Goal: Find specific fact: Find specific fact

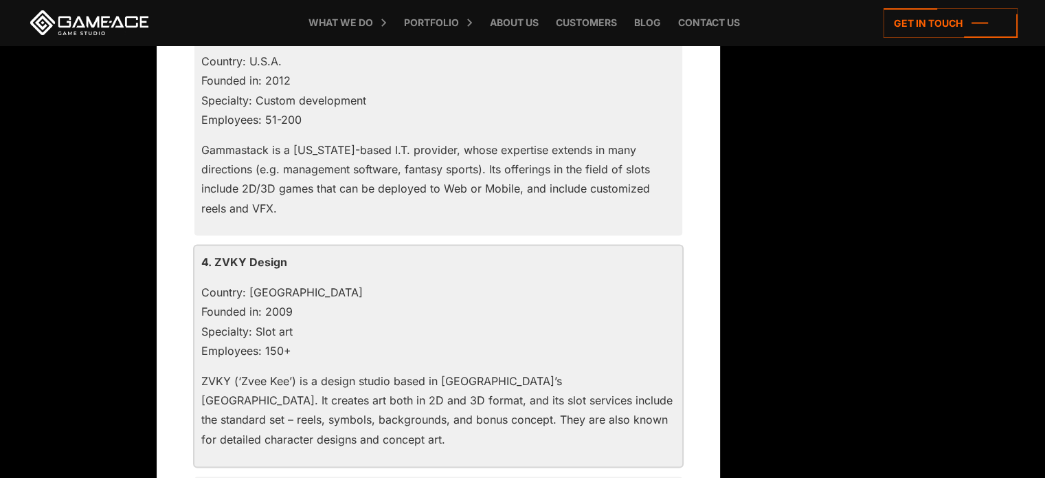
scroll to position [1786, 0]
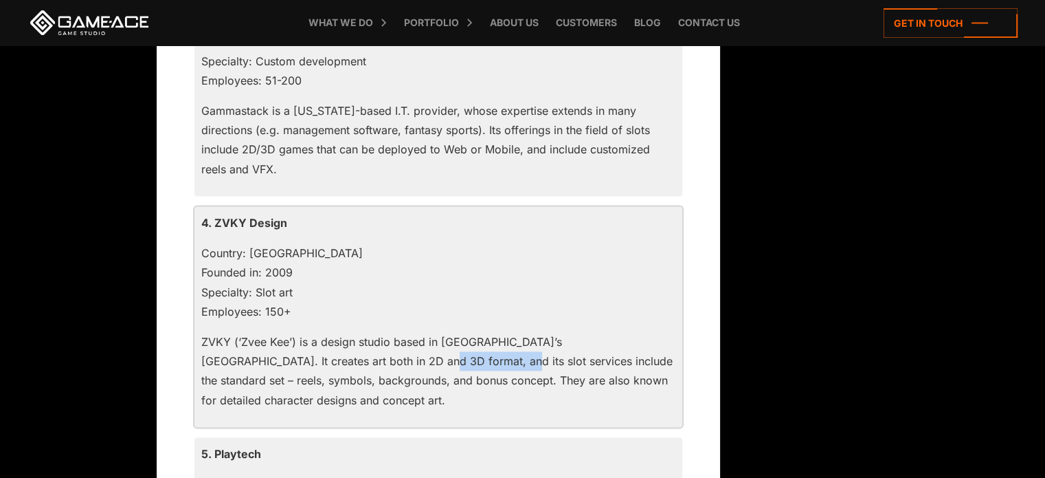
drag, startPoint x: 300, startPoint y: 362, endPoint x: 362, endPoint y: 361, distance: 62.5
click at [362, 361] on p "ZVKY (‘Zvee Kee’) is a design studio based in [GEOGRAPHIC_DATA]’s [GEOGRAPHIC_D…" at bounding box center [438, 371] width 474 height 78
drag, startPoint x: 298, startPoint y: 223, endPoint x: 214, endPoint y: 221, distance: 83.8
click at [214, 221] on p "4. ZVKY Design" at bounding box center [438, 222] width 474 height 19
copy p "ZVKY Design"
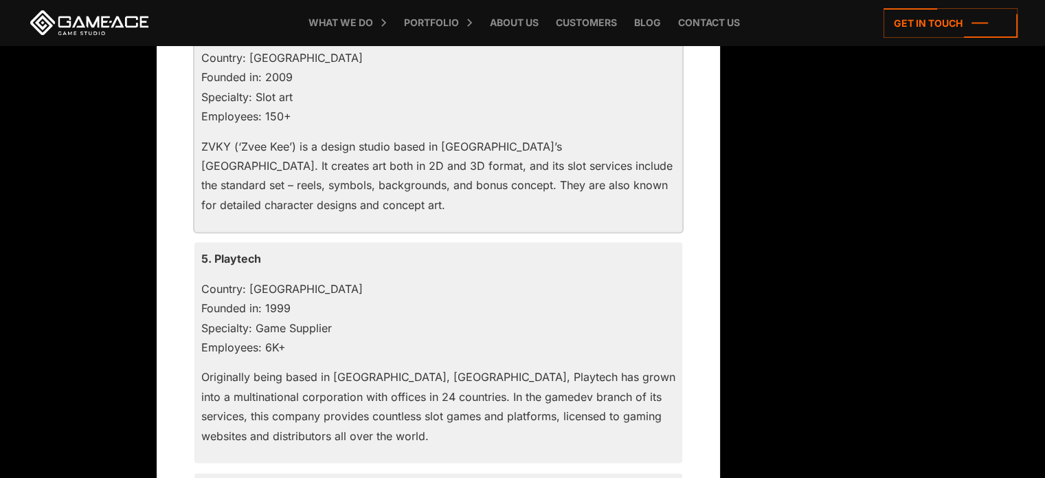
scroll to position [1993, 0]
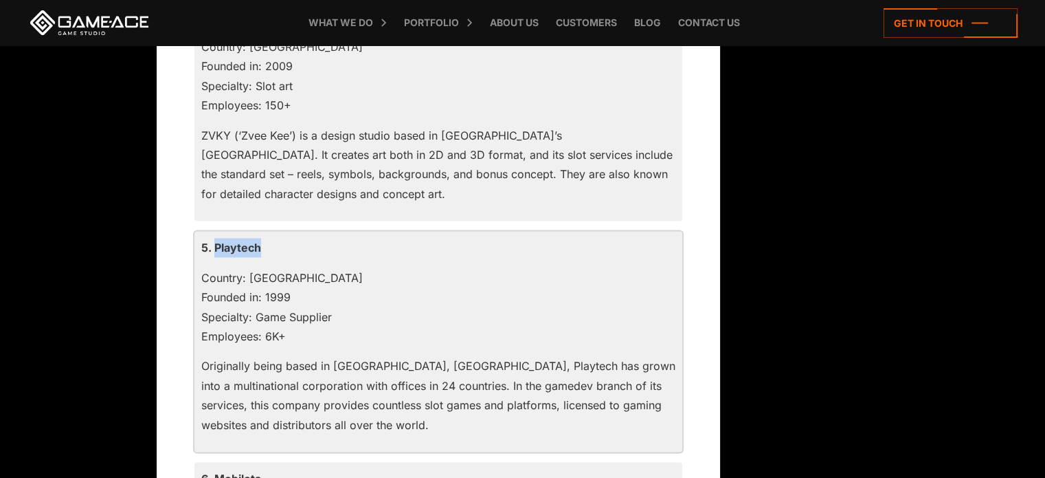
drag, startPoint x: 269, startPoint y: 245, endPoint x: 213, endPoint y: 249, distance: 55.9
click at [213, 249] on p "5. Playtech" at bounding box center [438, 247] width 474 height 19
copy p "Playtech"
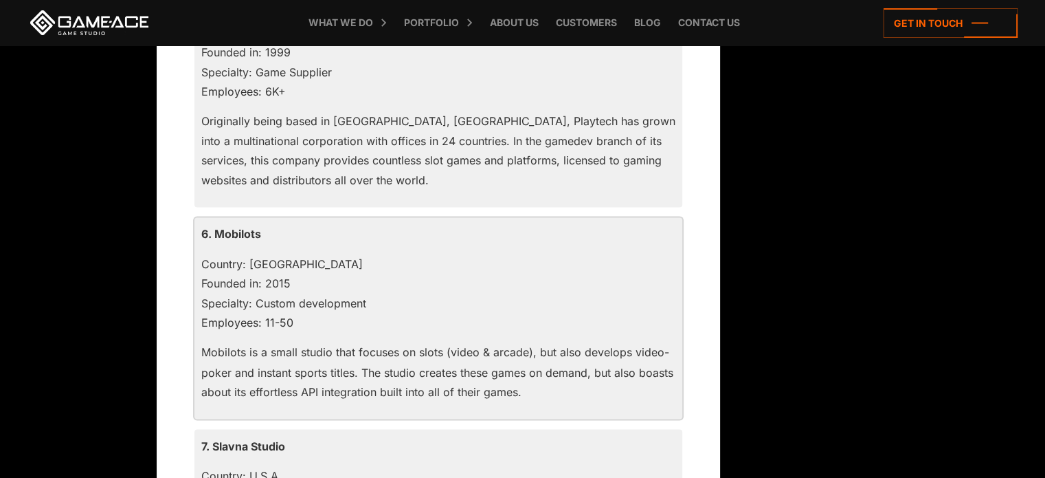
scroll to position [2267, 0]
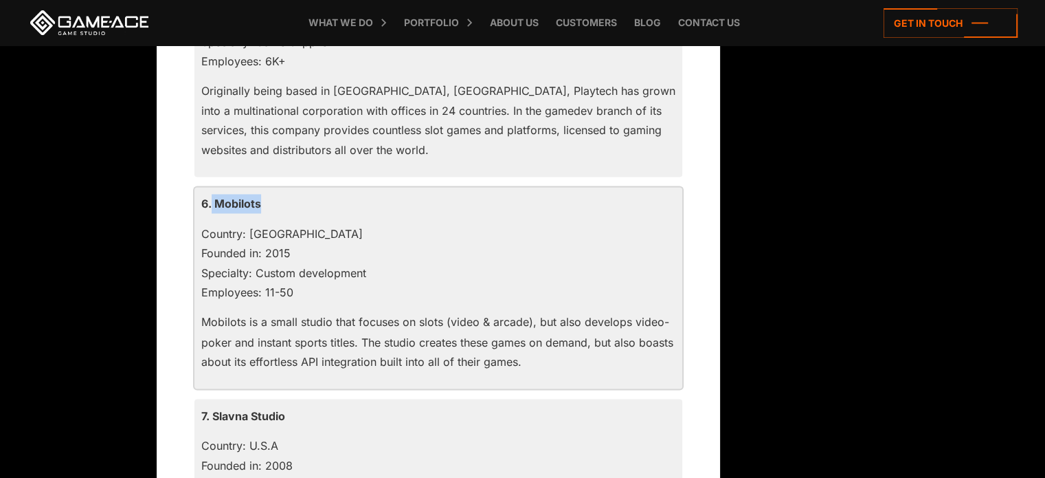
drag, startPoint x: 273, startPoint y: 205, endPoint x: 212, endPoint y: 208, distance: 61.2
click at [212, 208] on p "6. Mobilots" at bounding box center [438, 203] width 474 height 19
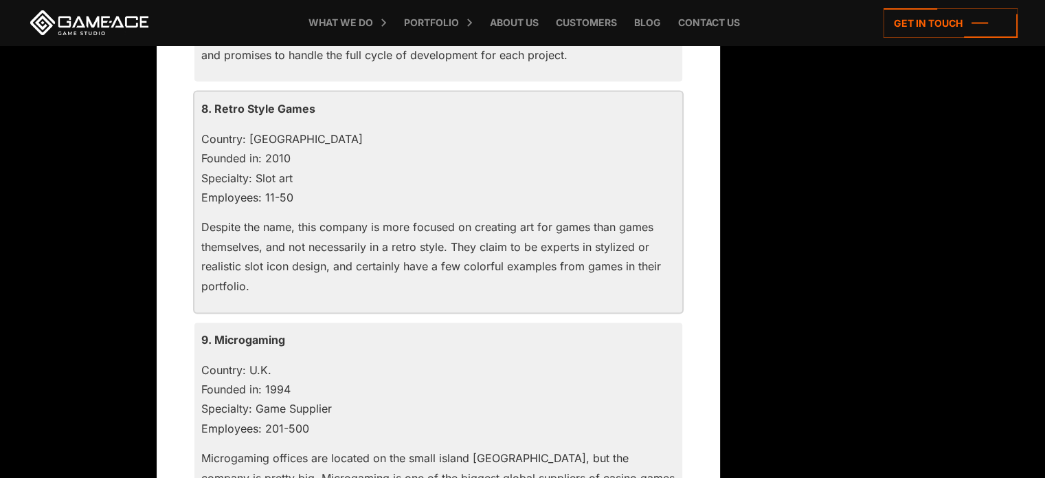
scroll to position [2817, 0]
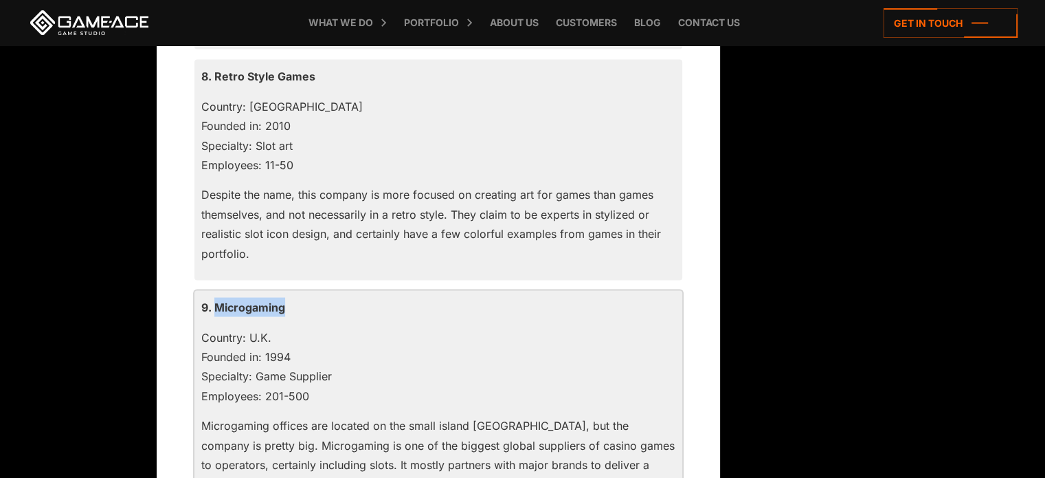
drag, startPoint x: 285, startPoint y: 307, endPoint x: 216, endPoint y: 308, distance: 68.7
click at [216, 308] on p "9. Microgaming" at bounding box center [438, 307] width 474 height 19
copy p "Microgaming"
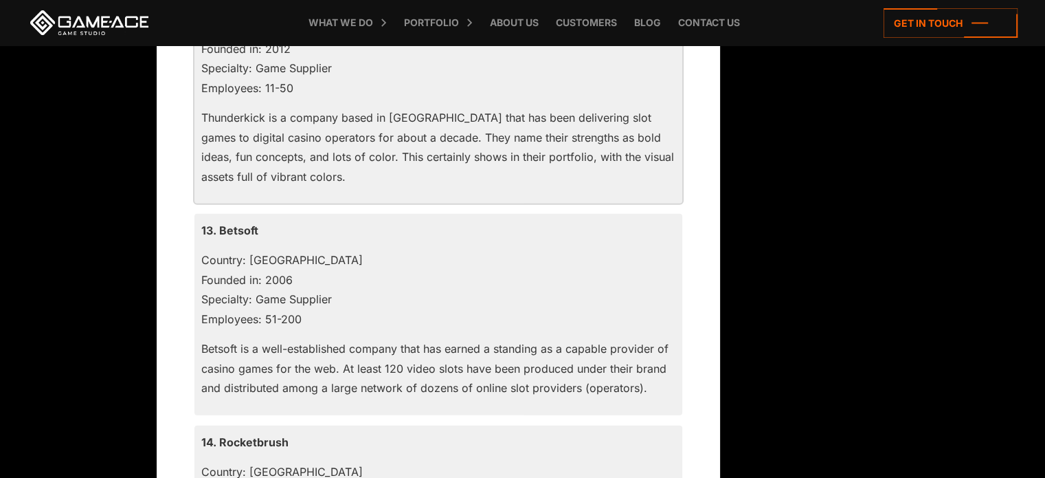
scroll to position [3779, 0]
drag, startPoint x: 266, startPoint y: 230, endPoint x: 221, endPoint y: 227, distance: 44.8
click at [221, 227] on p "13. Betsoft" at bounding box center [438, 229] width 474 height 19
copy p "Betsoft"
